Goal: Transaction & Acquisition: Purchase product/service

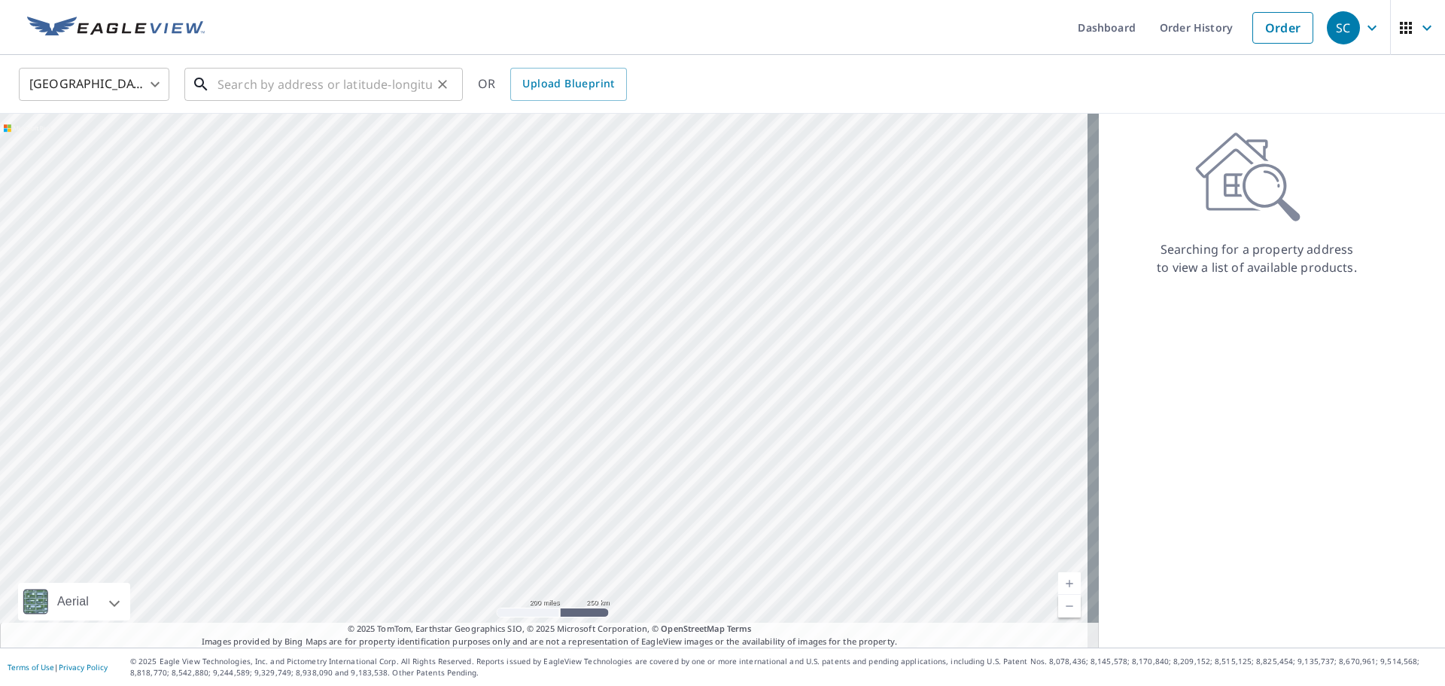
click at [251, 88] on input "text" at bounding box center [324, 84] width 214 height 42
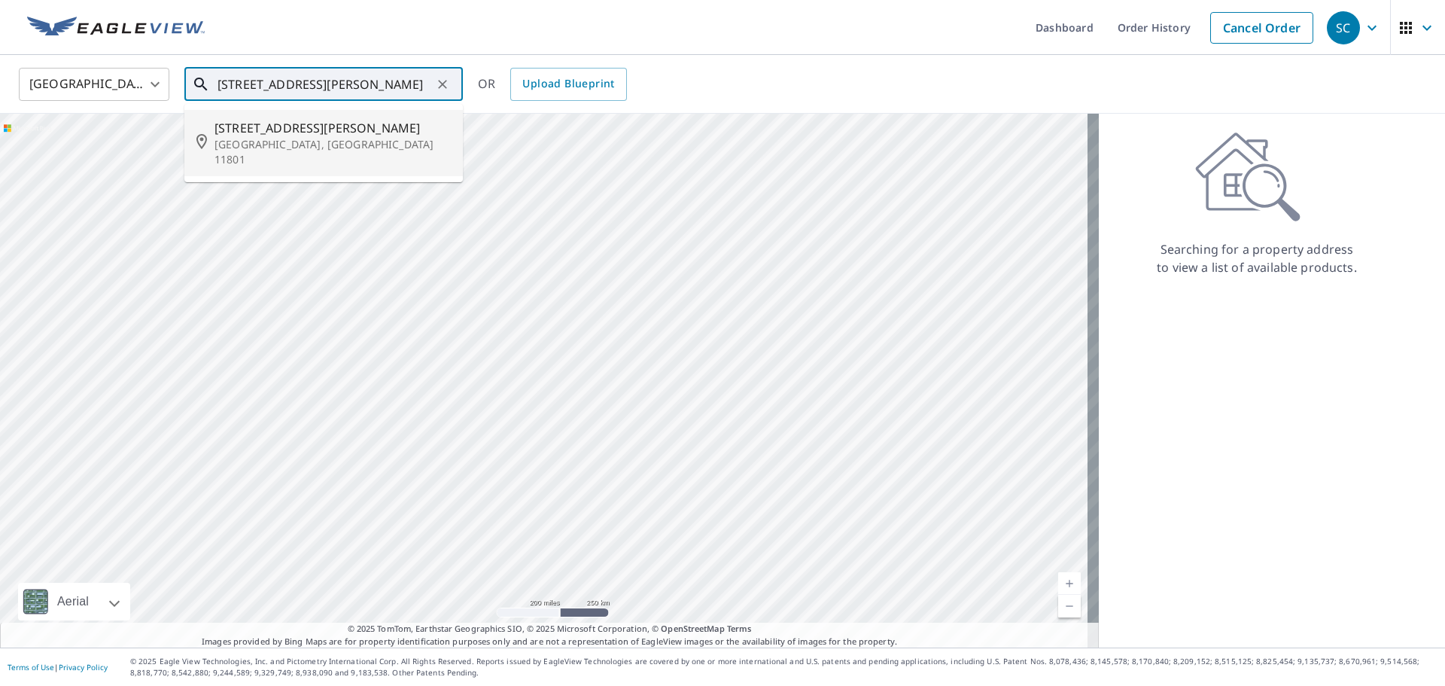
click at [279, 140] on p "[GEOGRAPHIC_DATA], [GEOGRAPHIC_DATA] 11801" at bounding box center [332, 152] width 236 height 30
type input "[STREET_ADDRESS][PERSON_NAME]"
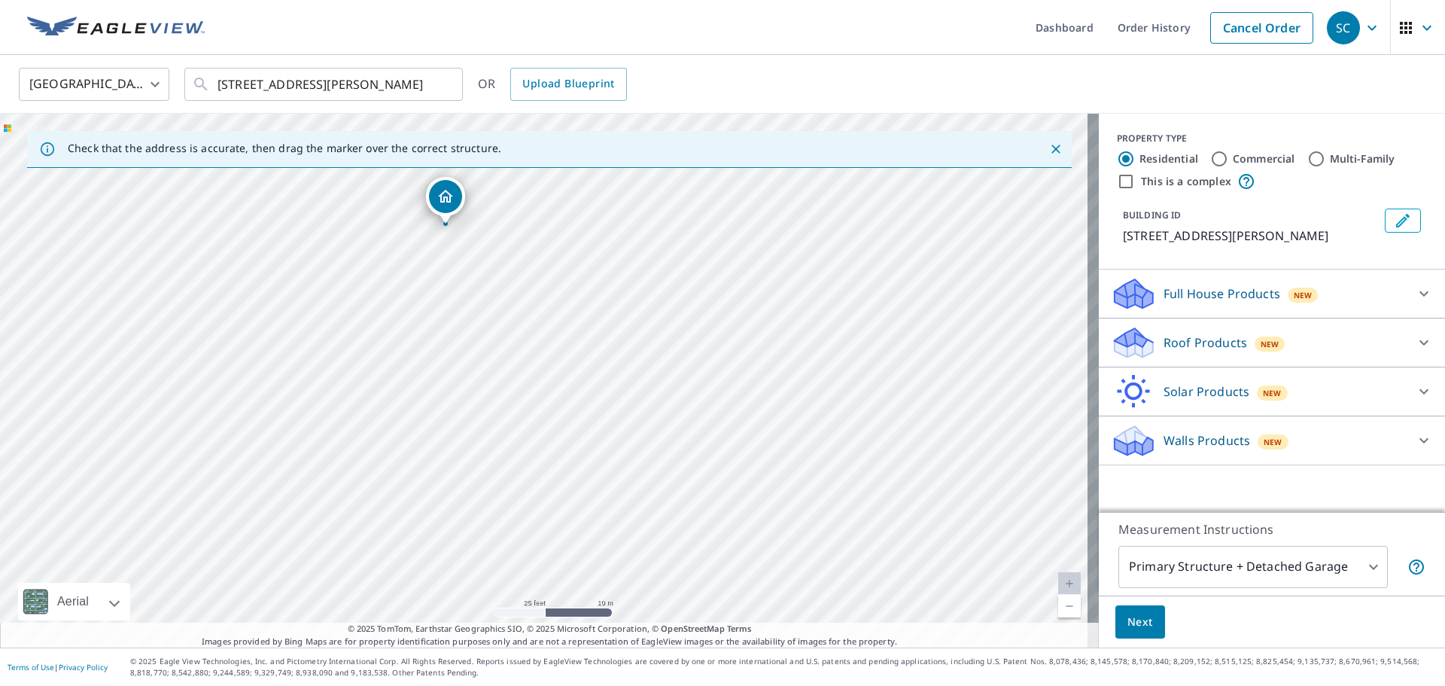
click at [446, 202] on icon "Dropped pin, building 1, Residential property, 132 Brittle Ln Hicksville, NY 11…" at bounding box center [445, 196] width 18 height 18
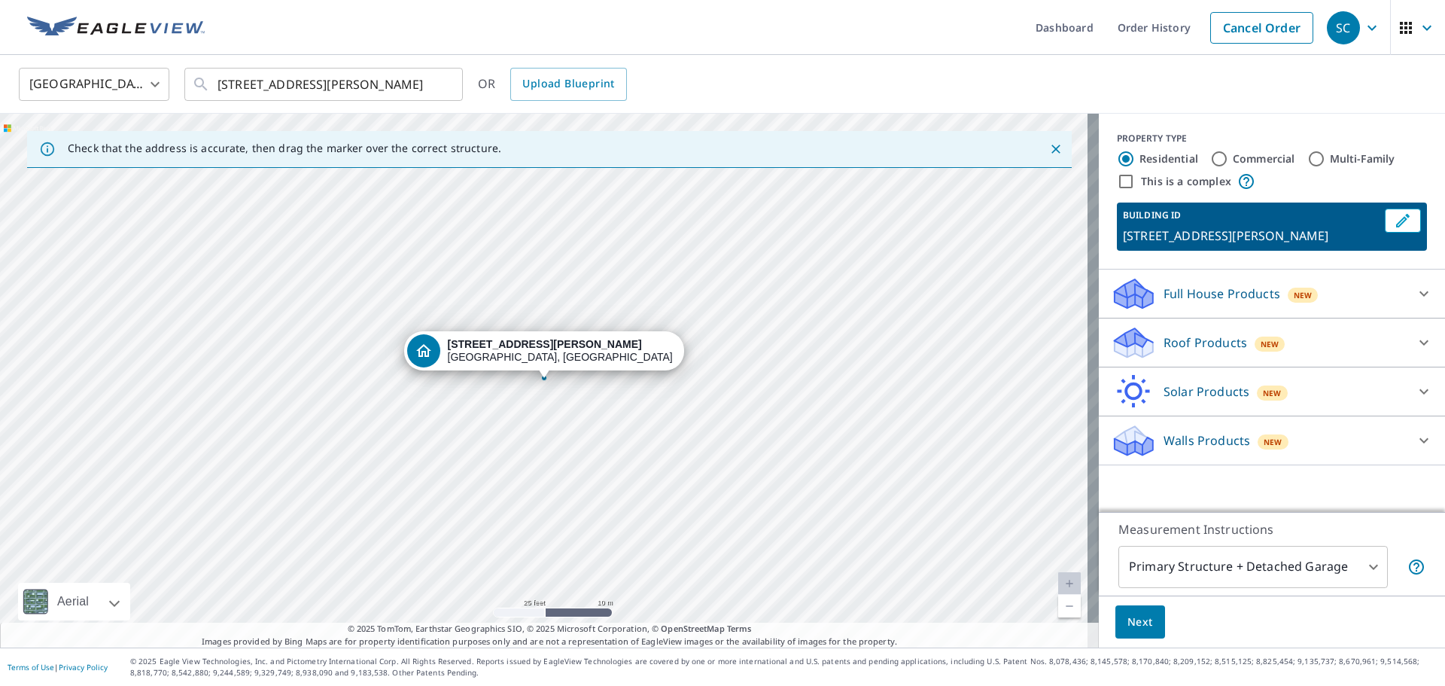
click at [1415, 338] on icon at bounding box center [1424, 342] width 18 height 18
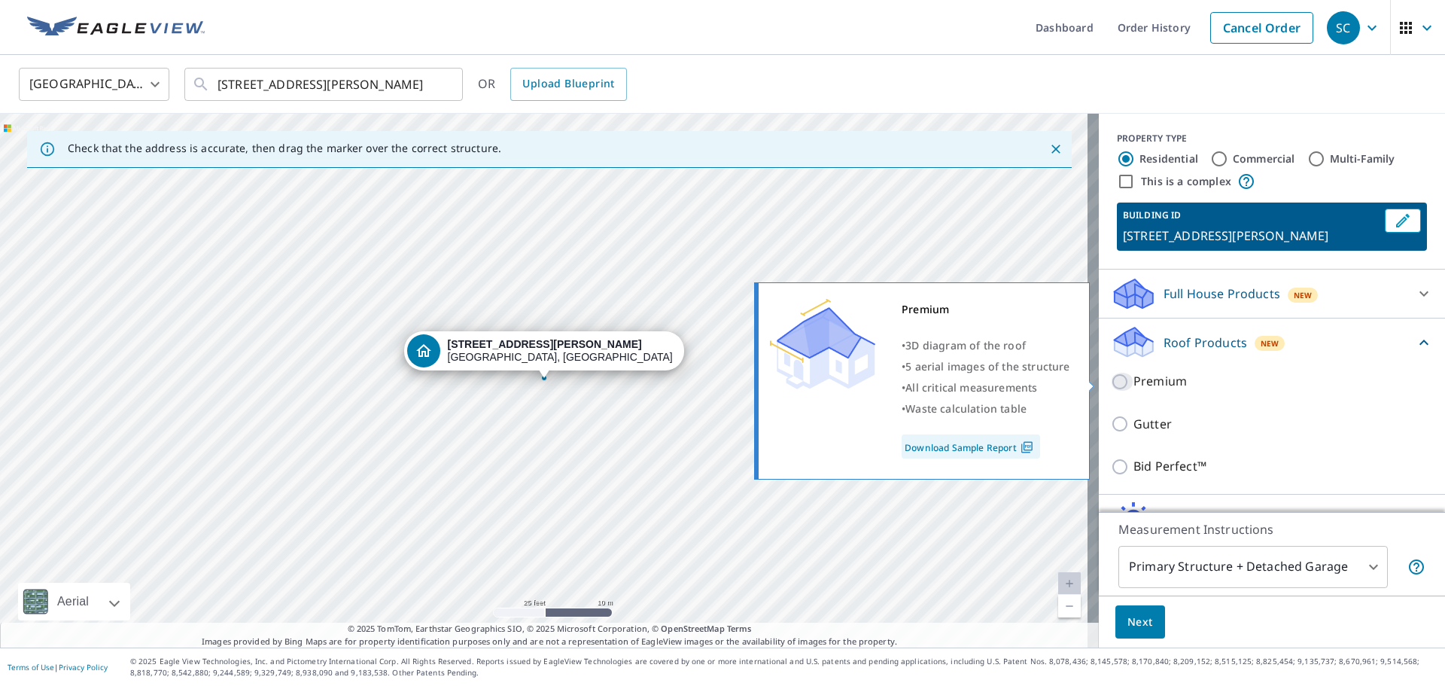
click at [1111, 384] on input "Premium" at bounding box center [1122, 382] width 23 height 18
checkbox input "true"
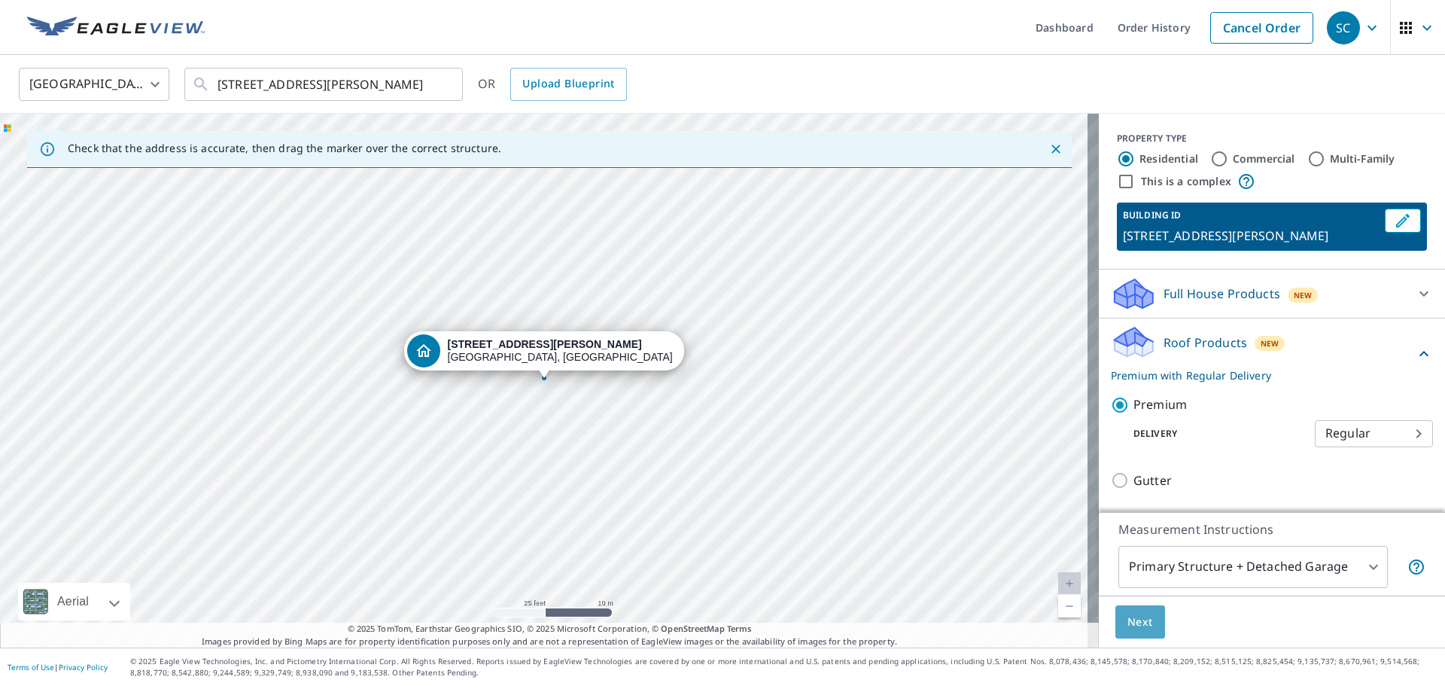
click at [1127, 622] on span "Next" at bounding box center [1140, 622] width 26 height 19
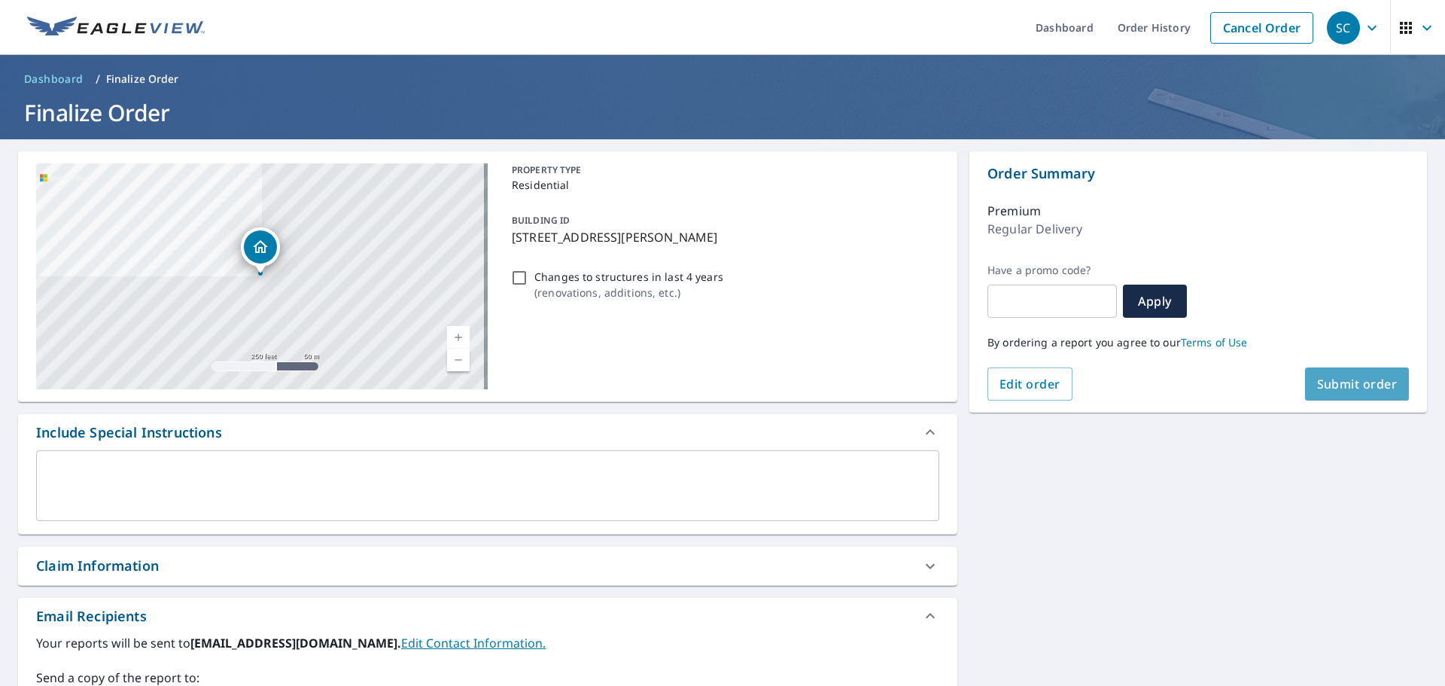
click at [1357, 391] on span "Submit order" at bounding box center [1357, 384] width 81 height 17
